Goal: Task Accomplishment & Management: Manage account settings

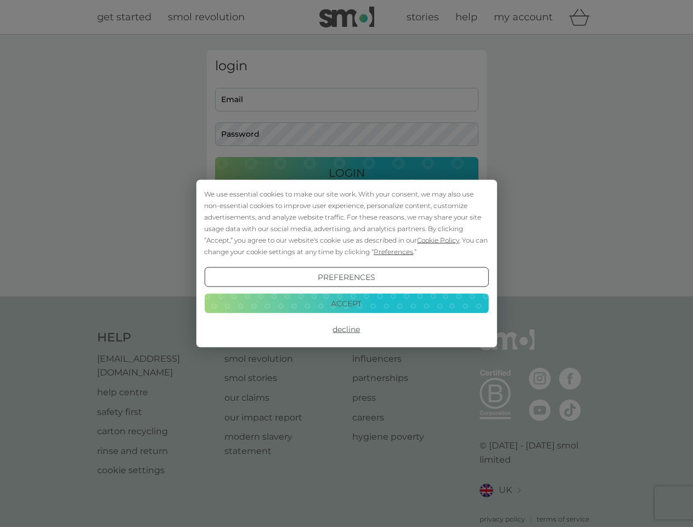
click at [438, 240] on span "Cookie Policy" at bounding box center [438, 240] width 42 height 8
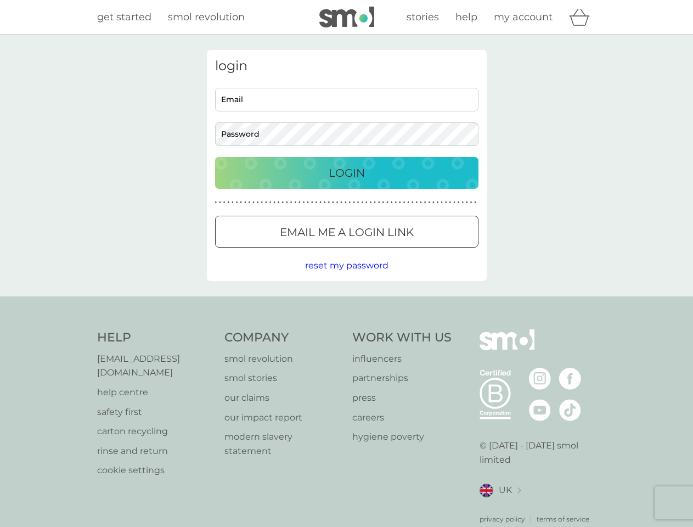
click at [392, 251] on div "login Email Password Login ● ● ● ● ● ● ● ● ● ● ● ● ● ● ● ● ● ● ● ● ● ● ● ● ● ● …" at bounding box center [347, 165] width 280 height 231
click at [346, 277] on div "login Email Password Login ● ● ● ● ● ● ● ● ● ● ● ● ● ● ● ● ● ● ● ● ● ● ● ● ● ● …" at bounding box center [347, 165] width 280 height 231
click at [346, 329] on div "Help [EMAIL_ADDRESS][DOMAIN_NAME] help centre safety first carton recycling rin…" at bounding box center [346, 426] width 499 height 195
click at [346, 303] on div "Help [EMAIL_ADDRESS][DOMAIN_NAME] help centre safety first carton recycling rin…" at bounding box center [346, 426] width 693 height 261
